Goal: Check status: Check status

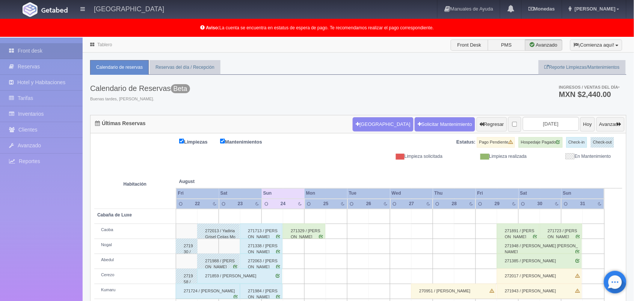
scroll to position [104, 0]
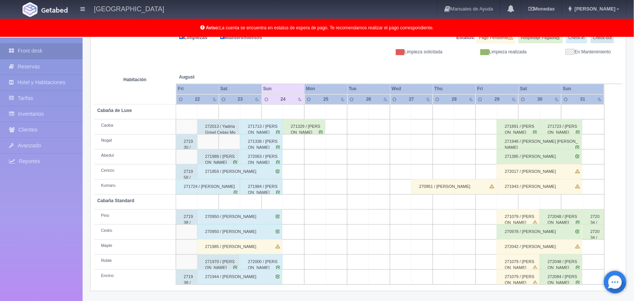
click at [295, 128] on div "271329 / [PERSON_NAME]" at bounding box center [304, 126] width 42 height 15
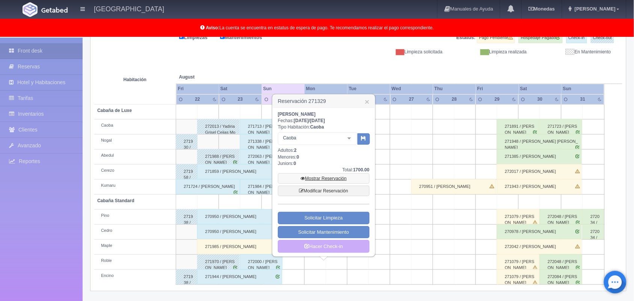
click at [318, 180] on link "Mostrar Reservación" at bounding box center [324, 178] width 92 height 11
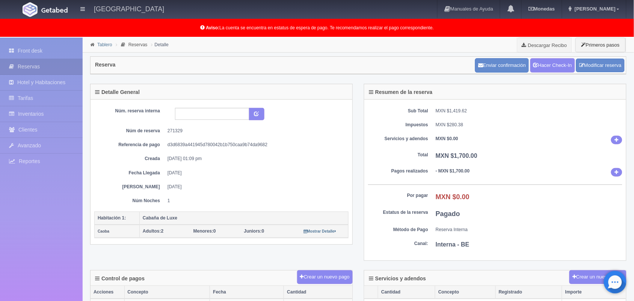
click at [101, 44] on link "Tablero" at bounding box center [104, 44] width 15 height 5
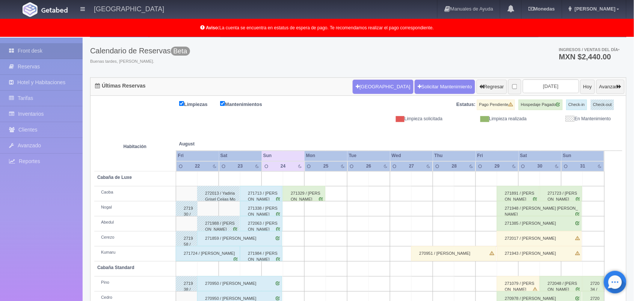
scroll to position [75, 0]
